Goal: Find specific page/section: Find specific page/section

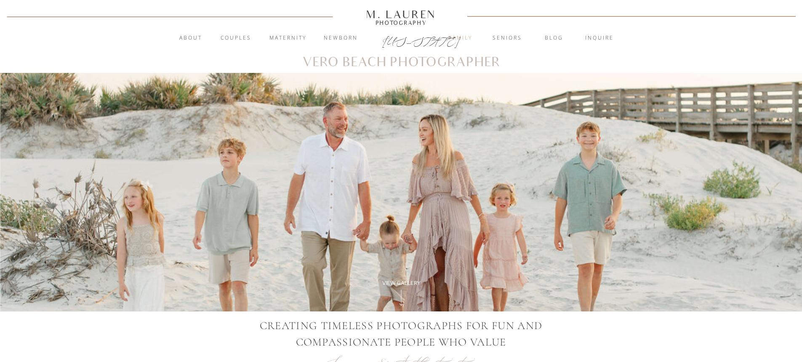
click at [459, 35] on nav "Family" at bounding box center [460, 38] width 45 height 8
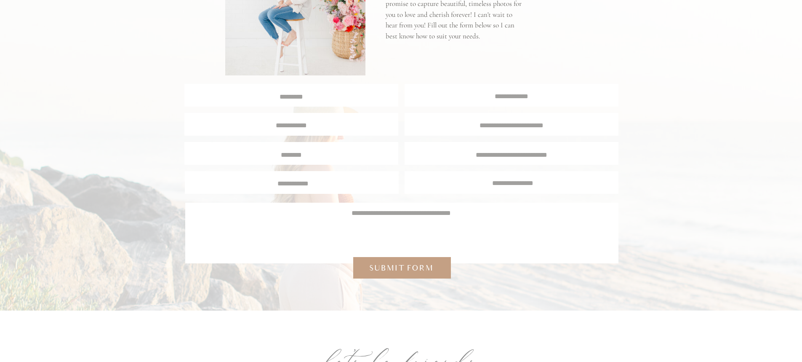
scroll to position [3115, 0]
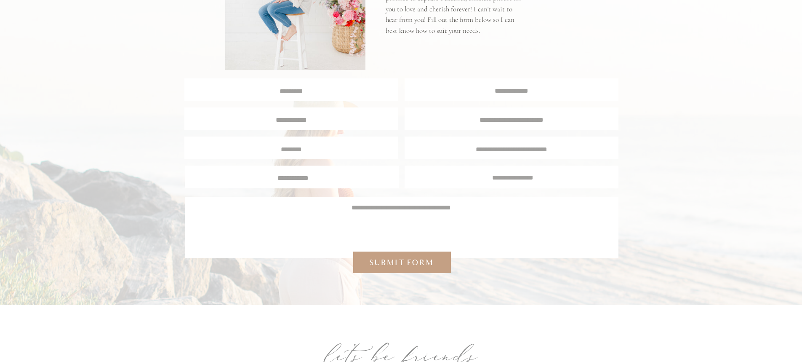
click at [410, 228] on textarea at bounding box center [401, 222] width 408 height 40
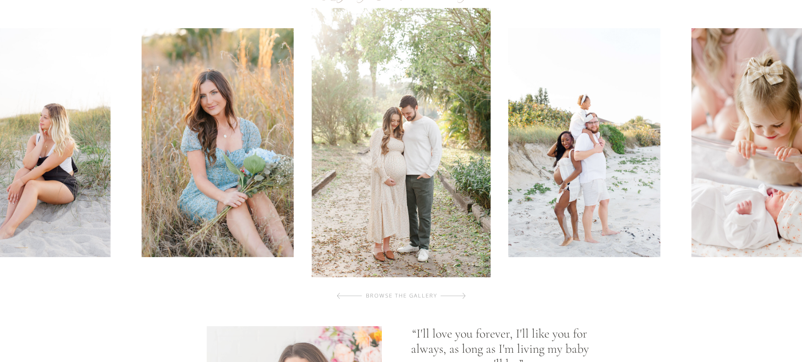
scroll to position [505, 0]
